Goal: Information Seeking & Learning: Learn about a topic

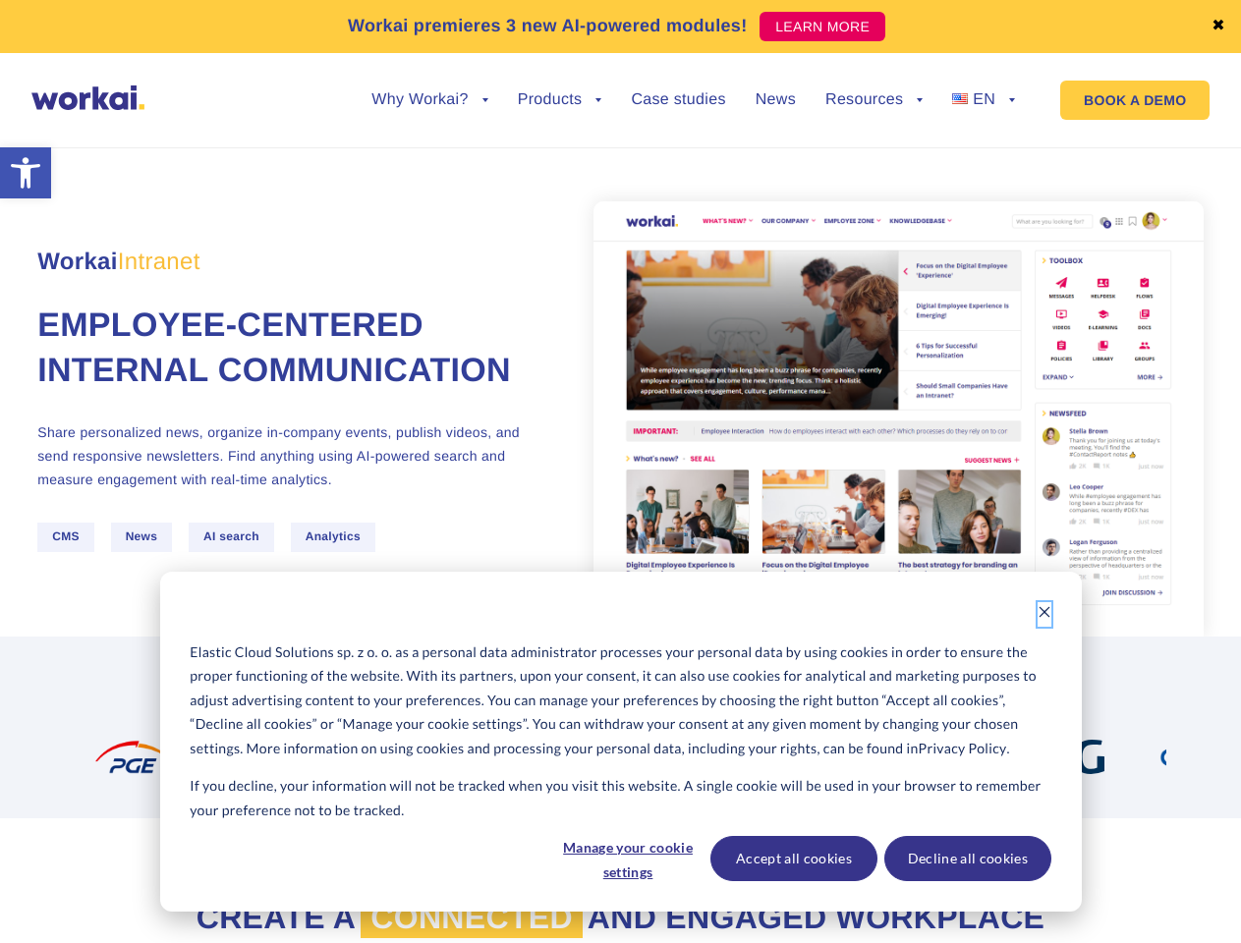
click at [1044, 614] on icon "Dismiss cookie banner" at bounding box center [1044, 612] width 14 height 14
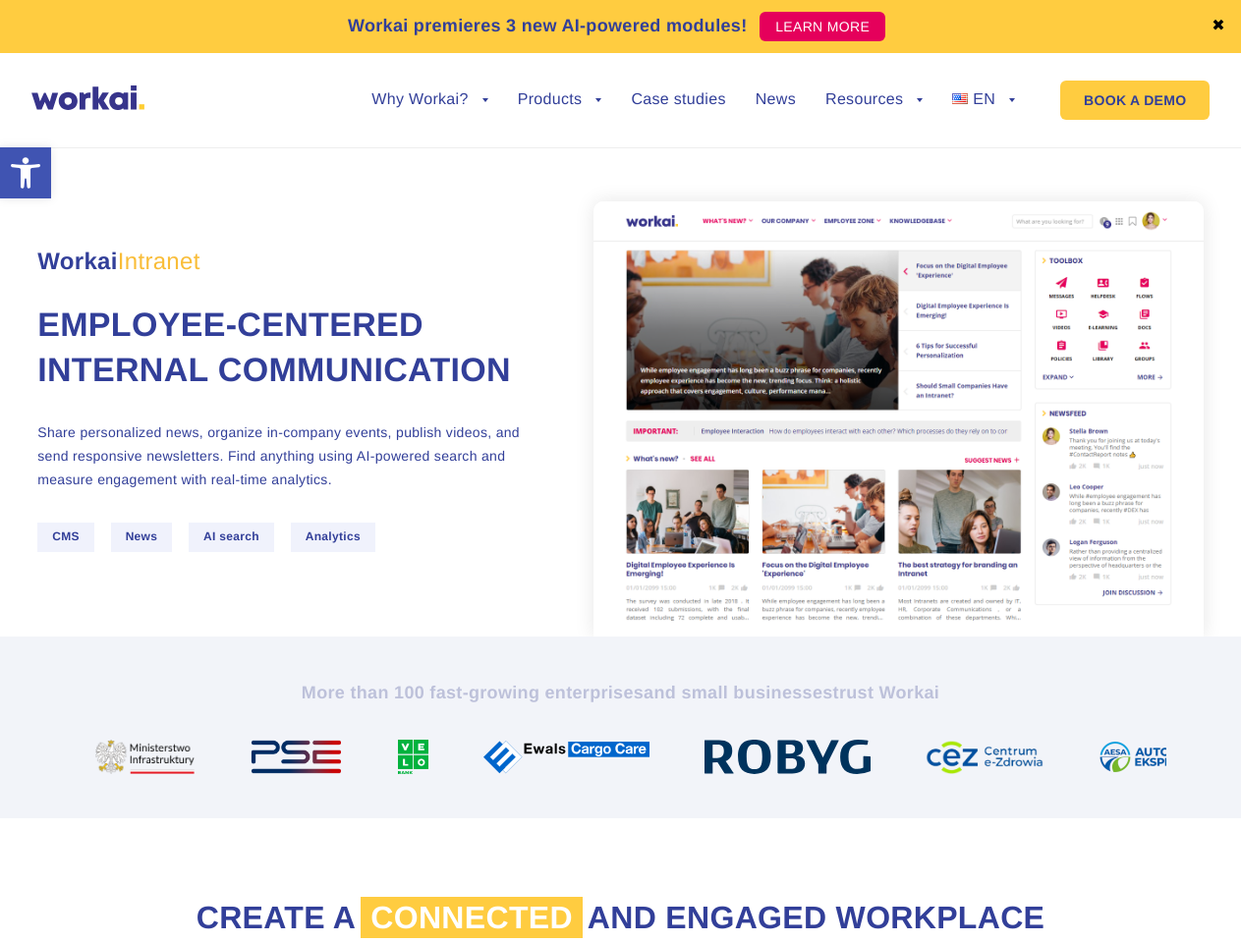
click at [627, 859] on section "Create a connected and engaged workplace Inform and engage across your organiza…" at bounding box center [620, 961] width 1241 height 286
click at [793, 859] on section "Create a connected and engaged workplace Inform and engage across your organiza…" at bounding box center [620, 961] width 1241 height 286
click at [967, 859] on section "Create a connected and engaged workplace Inform and engage across your organiza…" at bounding box center [620, 961] width 1241 height 286
click at [1218, 27] on link "✖" at bounding box center [1218, 27] width 14 height 16
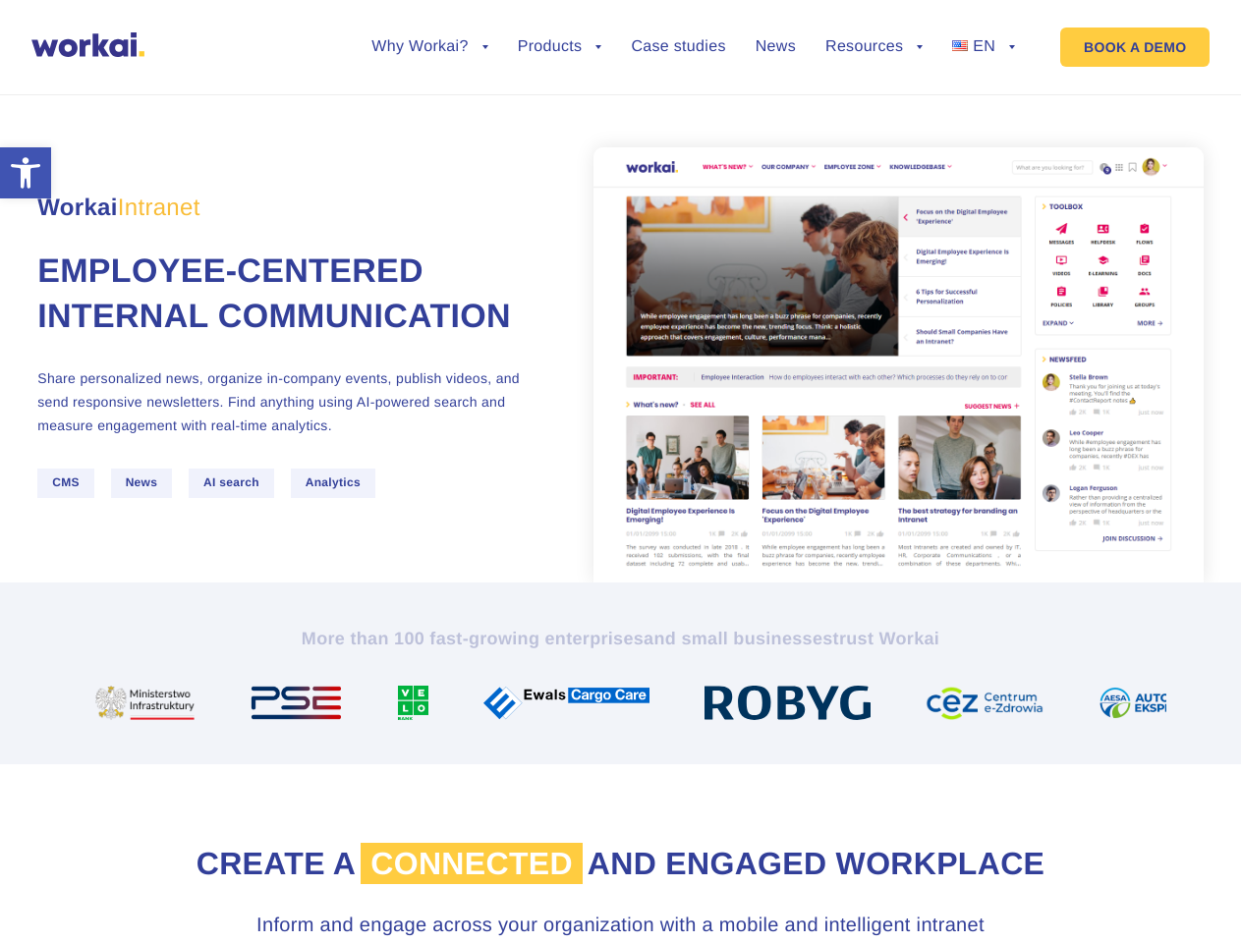
click at [429, 115] on div "Workai Intranet Employee-centered internal communication Share personalized new…" at bounding box center [620, 326] width 1166 height 514
click at [429, 100] on div "Workai Intranet Employee-centered internal communication Share personalized new…" at bounding box center [620, 326] width 1166 height 514
click at [560, 115] on div "Workai Intranet Employee-centered internal communication Share personalized new…" at bounding box center [620, 326] width 1166 height 514
click at [873, 115] on div "Workai Intranet Employee-centered internal communication Share personalized new…" at bounding box center [620, 326] width 1166 height 514
click at [873, 100] on div "Workai Intranet Employee-centered internal communication Share personalized new…" at bounding box center [620, 326] width 1166 height 514
